Goal: Task Accomplishment & Management: Manage account settings

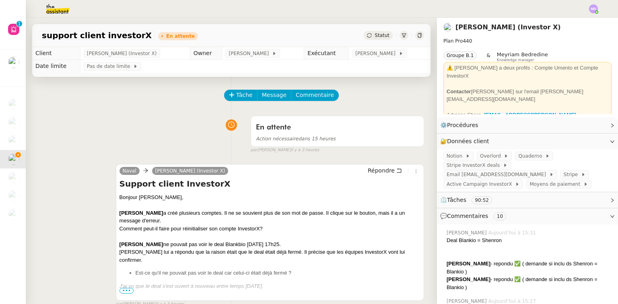
click at [52, 4] on img at bounding box center [51, 9] width 62 height 18
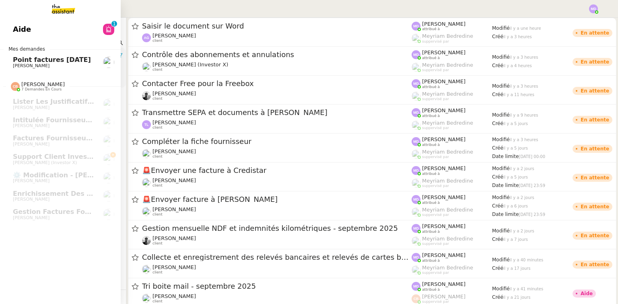
drag, startPoint x: 36, startPoint y: 64, endPoint x: 45, endPoint y: 62, distance: 9.8
click at [37, 63] on span "[PERSON_NAME]" at bounding box center [31, 65] width 37 height 5
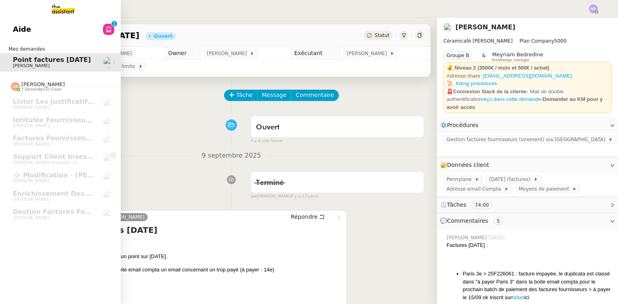
click at [63, 16] on img at bounding box center [57, 9] width 62 height 18
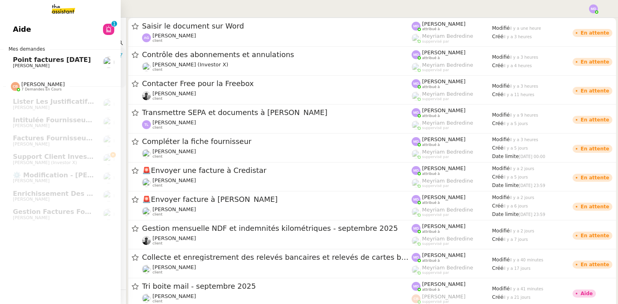
click at [67, 13] on img at bounding box center [57, 9] width 62 height 18
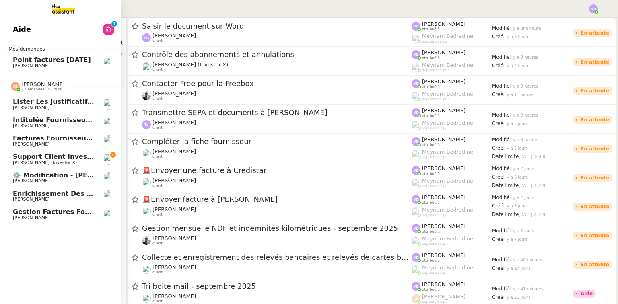
click at [64, 163] on span "[PERSON_NAME] (Investor X)" at bounding box center [45, 162] width 64 height 5
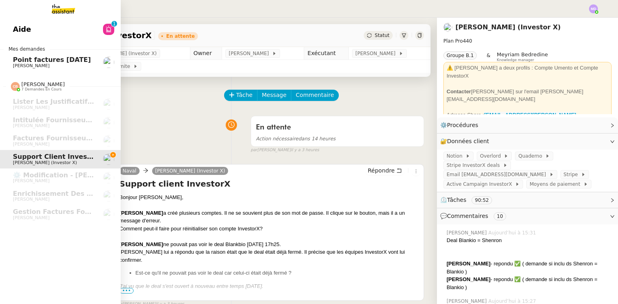
click at [39, 28] on link "Aide 0 1 2 3 4 5 6 7 8 9" at bounding box center [60, 29] width 121 height 18
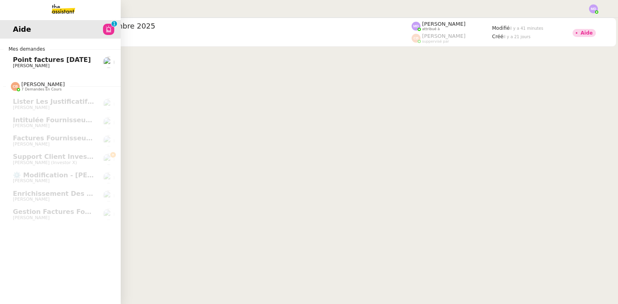
click at [47, 16] on img at bounding box center [57, 9] width 62 height 18
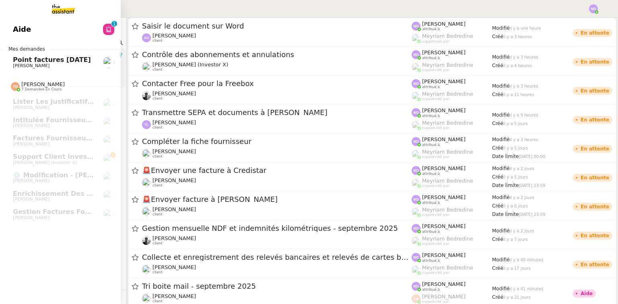
click at [55, 12] on img at bounding box center [57, 9] width 62 height 18
click at [52, 58] on span "Point factures [DATE]" at bounding box center [52, 60] width 78 height 8
